Goal: Information Seeking & Learning: Learn about a topic

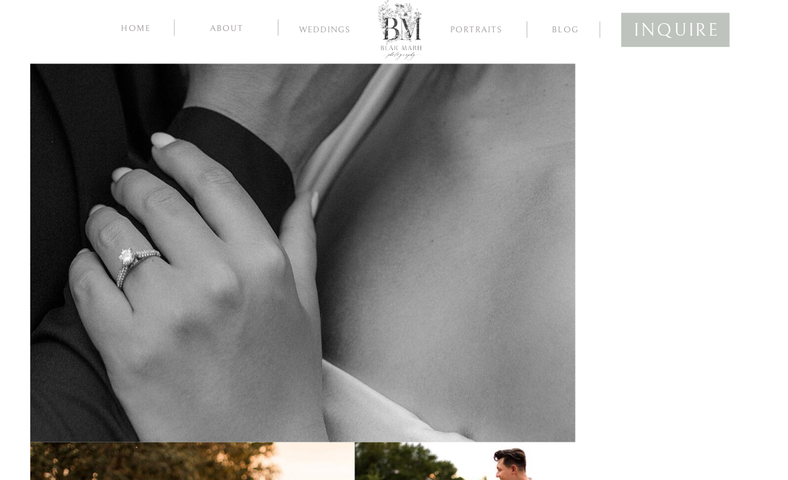
scroll to position [7088, 0]
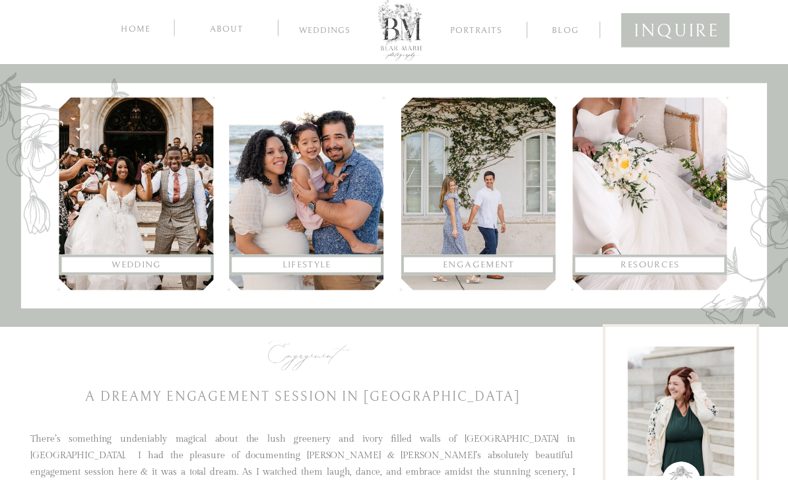
click at [485, 258] on nav "Engagement" at bounding box center [478, 265] width 139 height 16
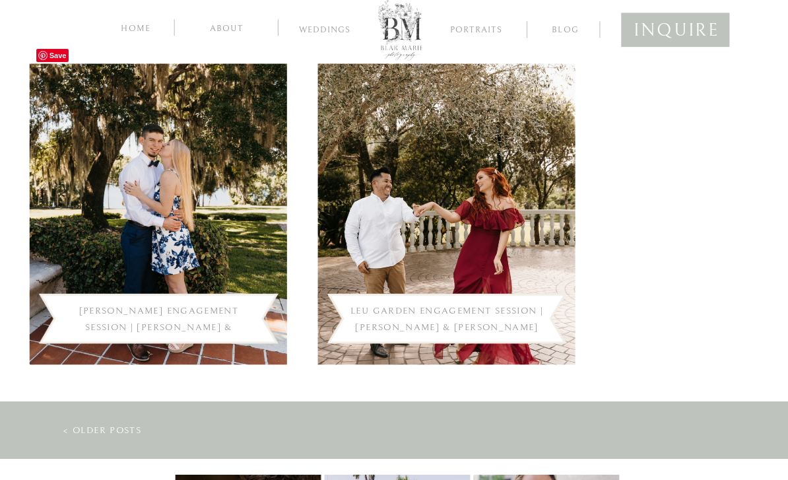
scroll to position [1988, 0]
click at [459, 311] on link "Leu Garden Engagement Session | [PERSON_NAME] & [PERSON_NAME]" at bounding box center [446, 319] width 193 height 27
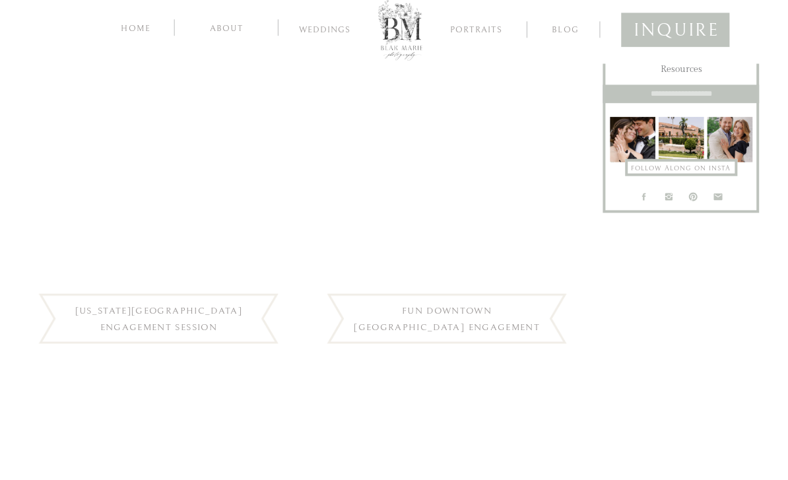
scroll to position [795, 0]
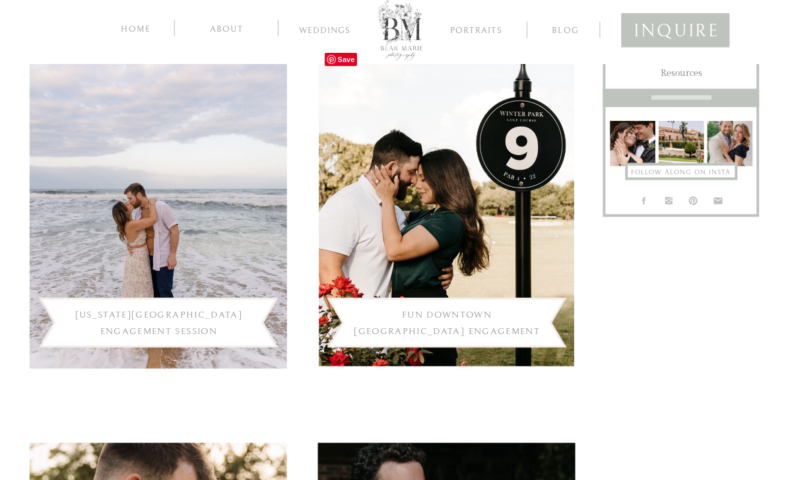
click at [500, 285] on img at bounding box center [446, 207] width 257 height 323
click at [445, 327] on link "Fun Downtown Winter Park Engagement Photos" at bounding box center [447, 331] width 186 height 44
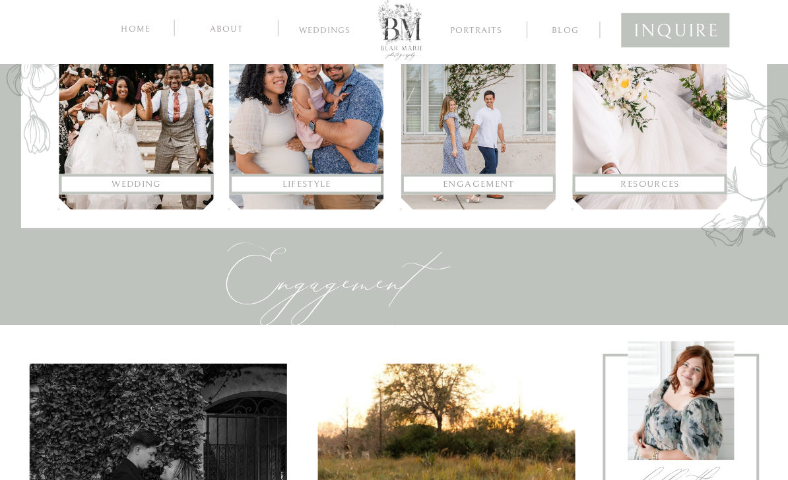
scroll to position [0, 0]
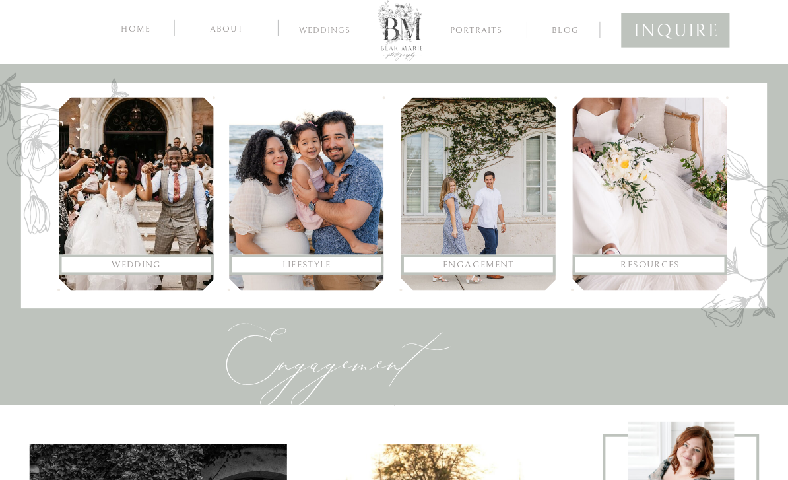
click at [496, 247] on div at bounding box center [478, 194] width 154 height 193
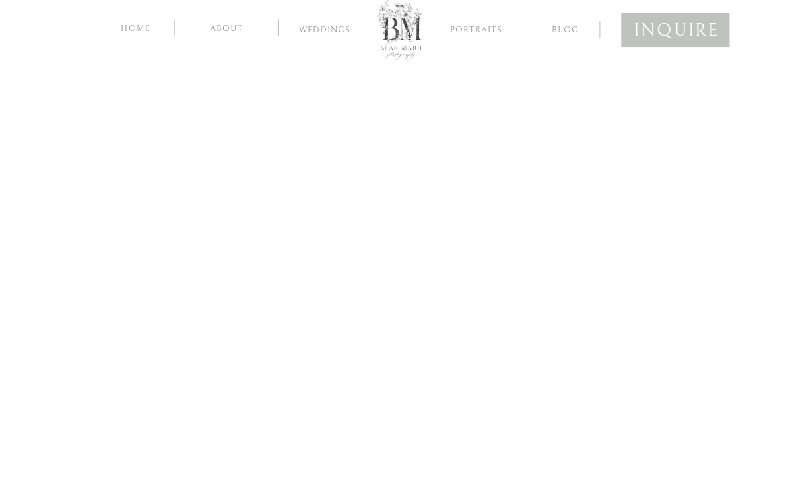
scroll to position [13955, 0]
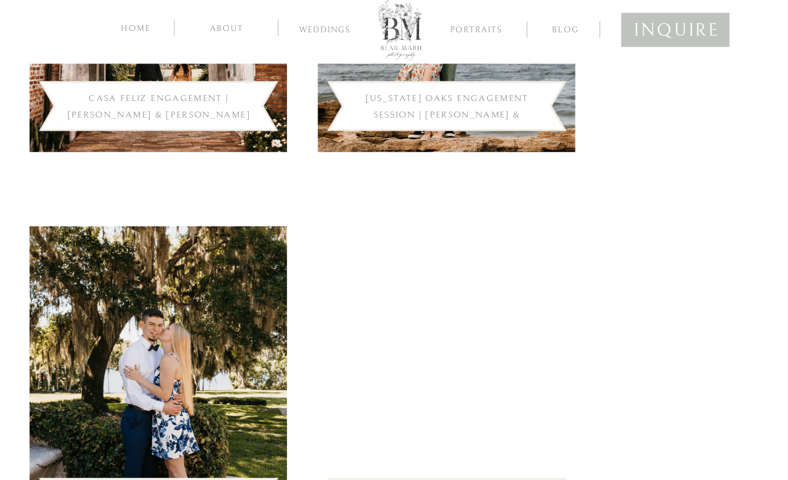
scroll to position [1804, 0]
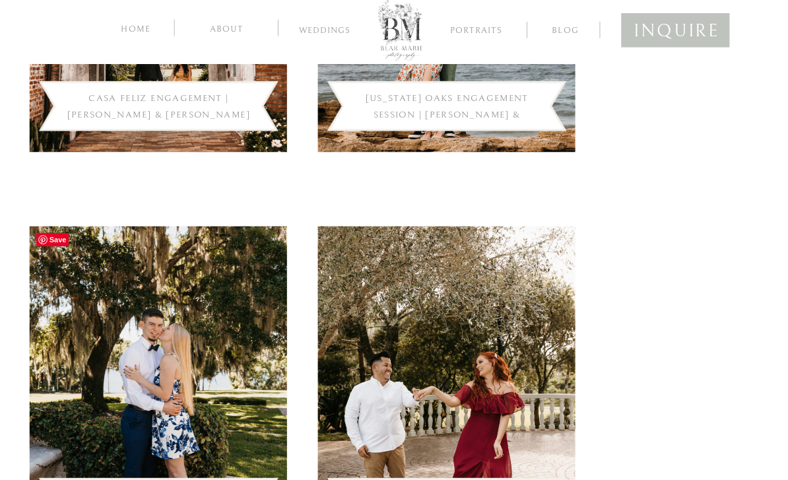
click at [88, 293] on img at bounding box center [158, 387] width 257 height 323
click at [204, 478] on img at bounding box center [158, 387] width 257 height 323
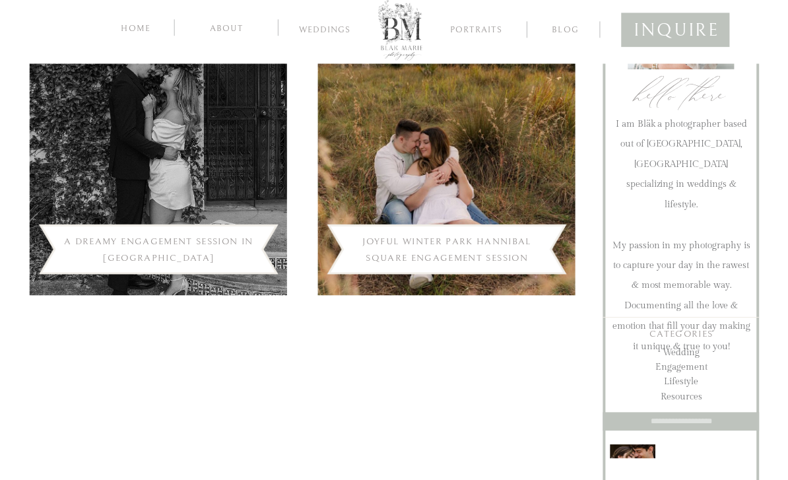
scroll to position [471, 0]
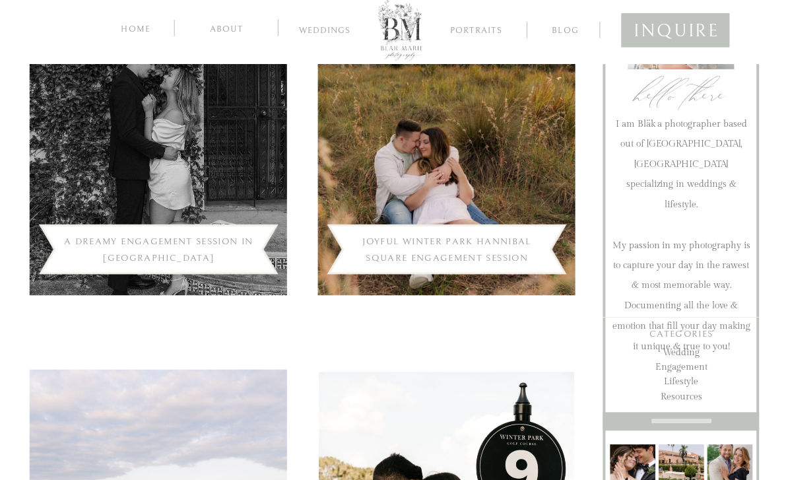
click at [195, 244] on link "A Dreamy Engagement Session in [GEOGRAPHIC_DATA]" at bounding box center [158, 249] width 189 height 27
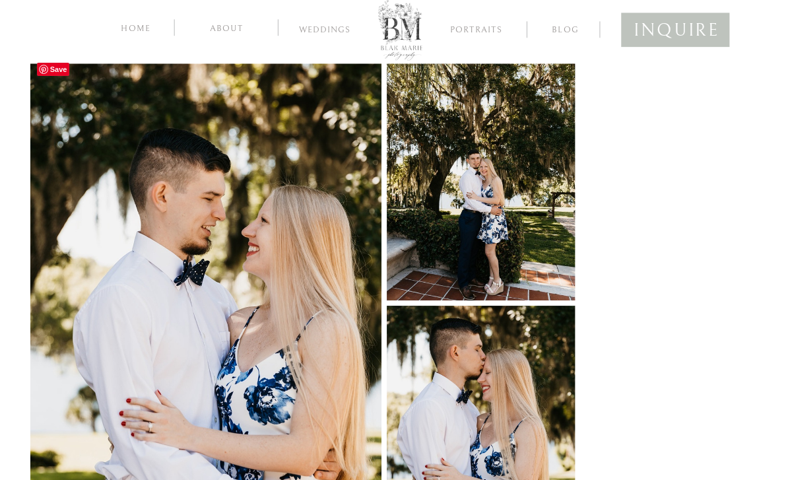
scroll to position [10211, 0]
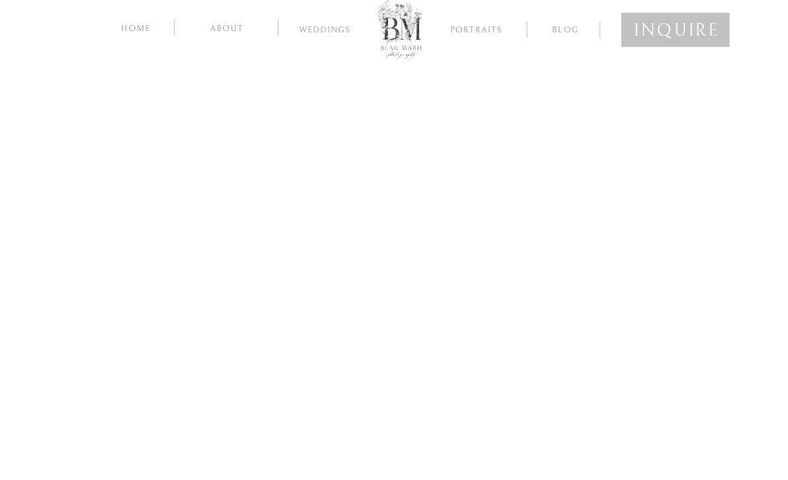
scroll to position [2636, 0]
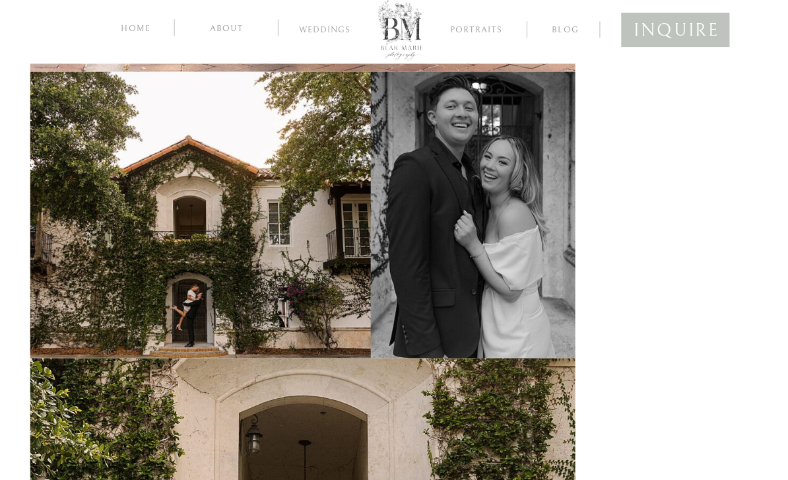
click at [722, 37] on div at bounding box center [675, 30] width 108 height 34
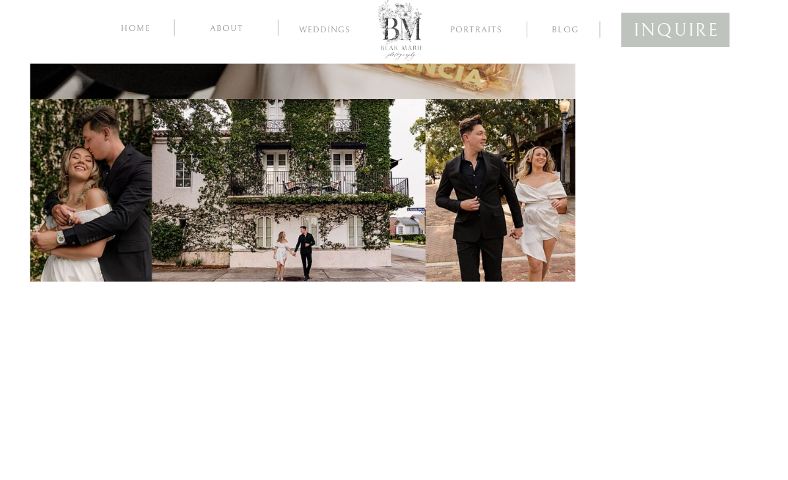
scroll to position [4417, 0]
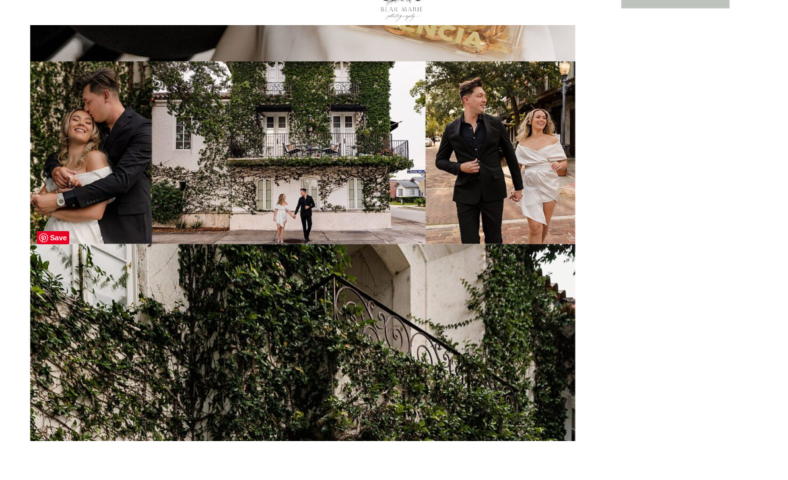
scroll to position [4460, 0]
